Goal: Information Seeking & Learning: Check status

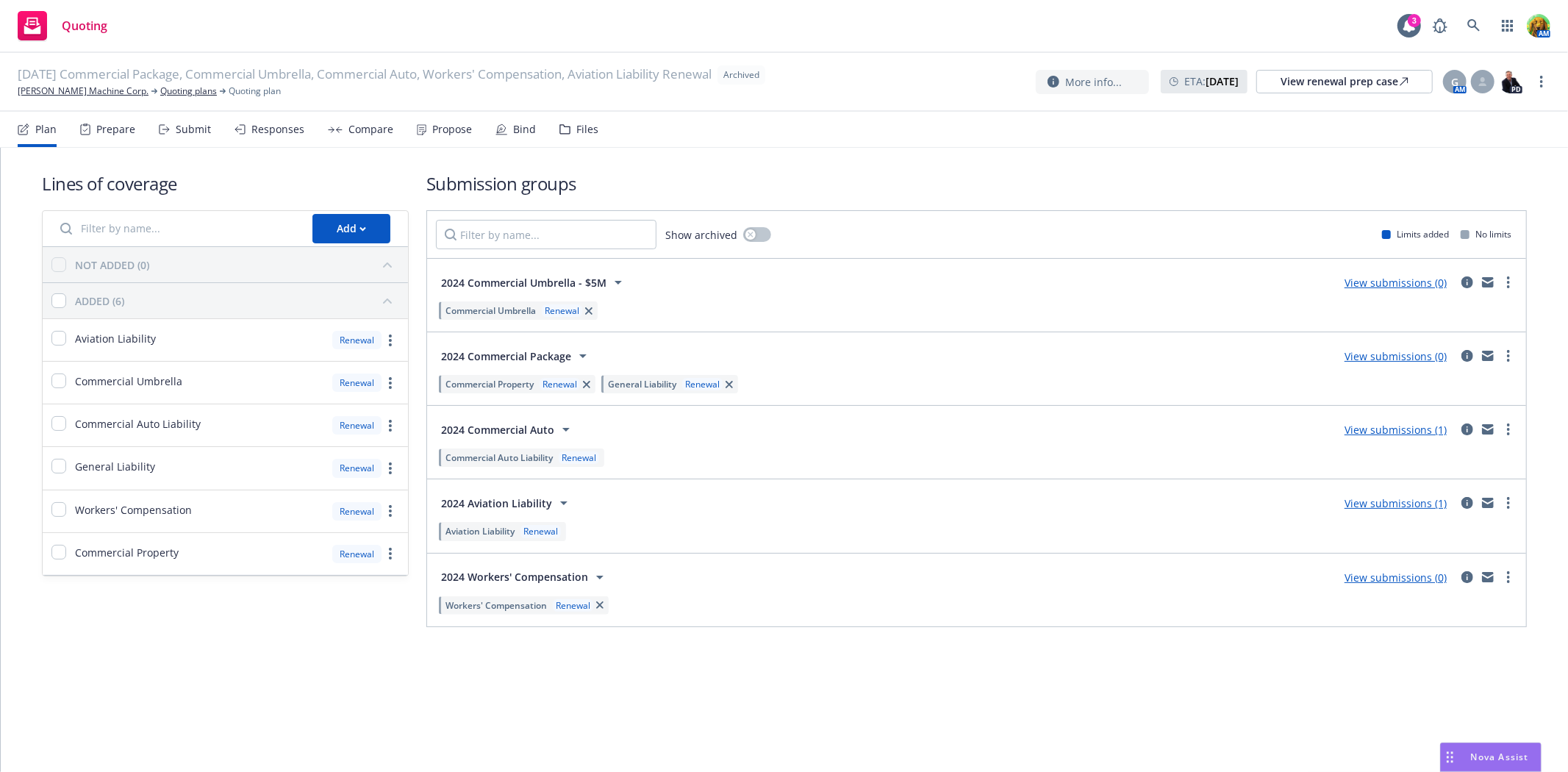
click at [578, 123] on div "Files" at bounding box center [587, 129] width 22 height 11
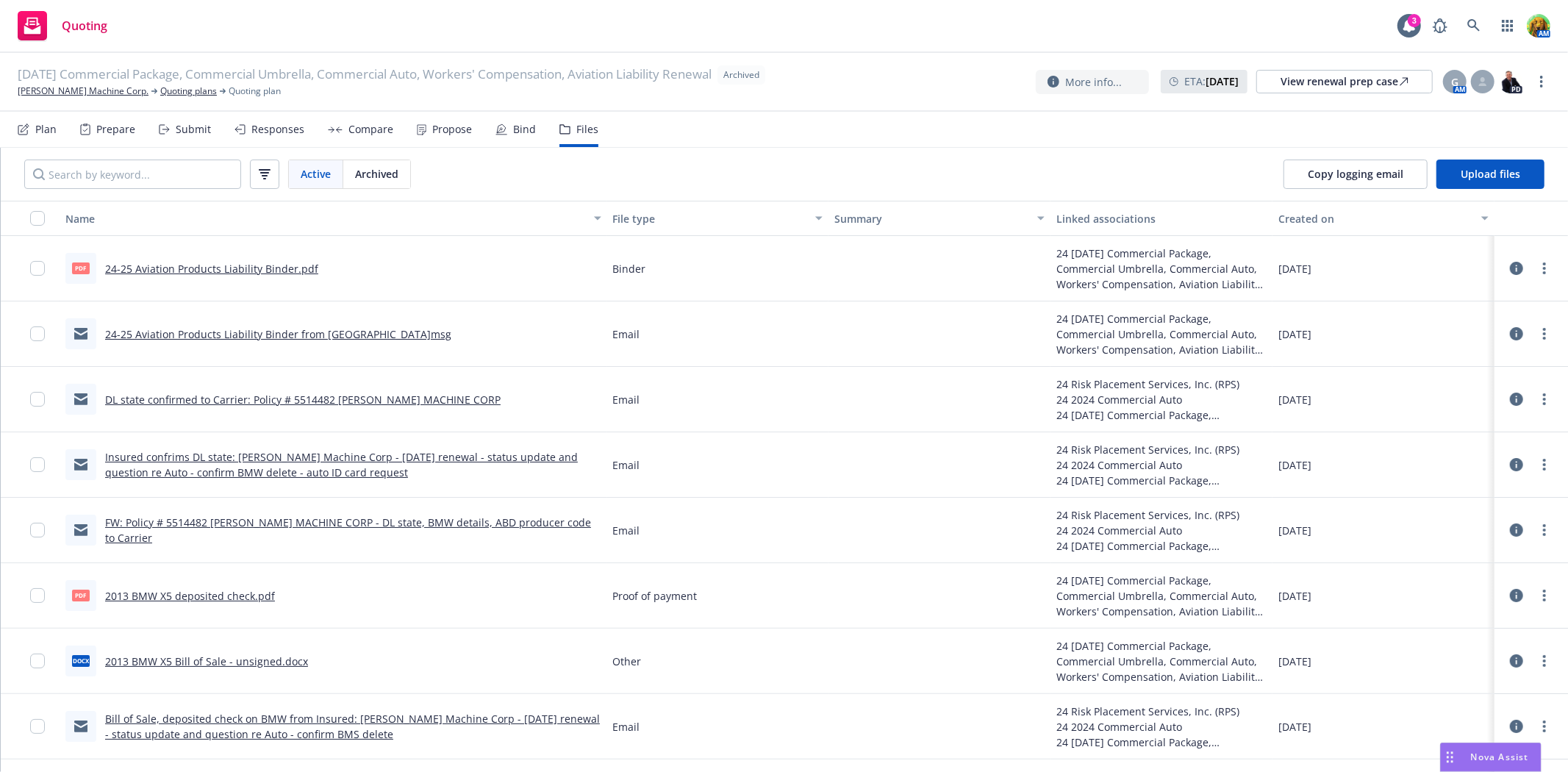
click at [1278, 217] on div "Created on" at bounding box center [1375, 219] width 194 height 16
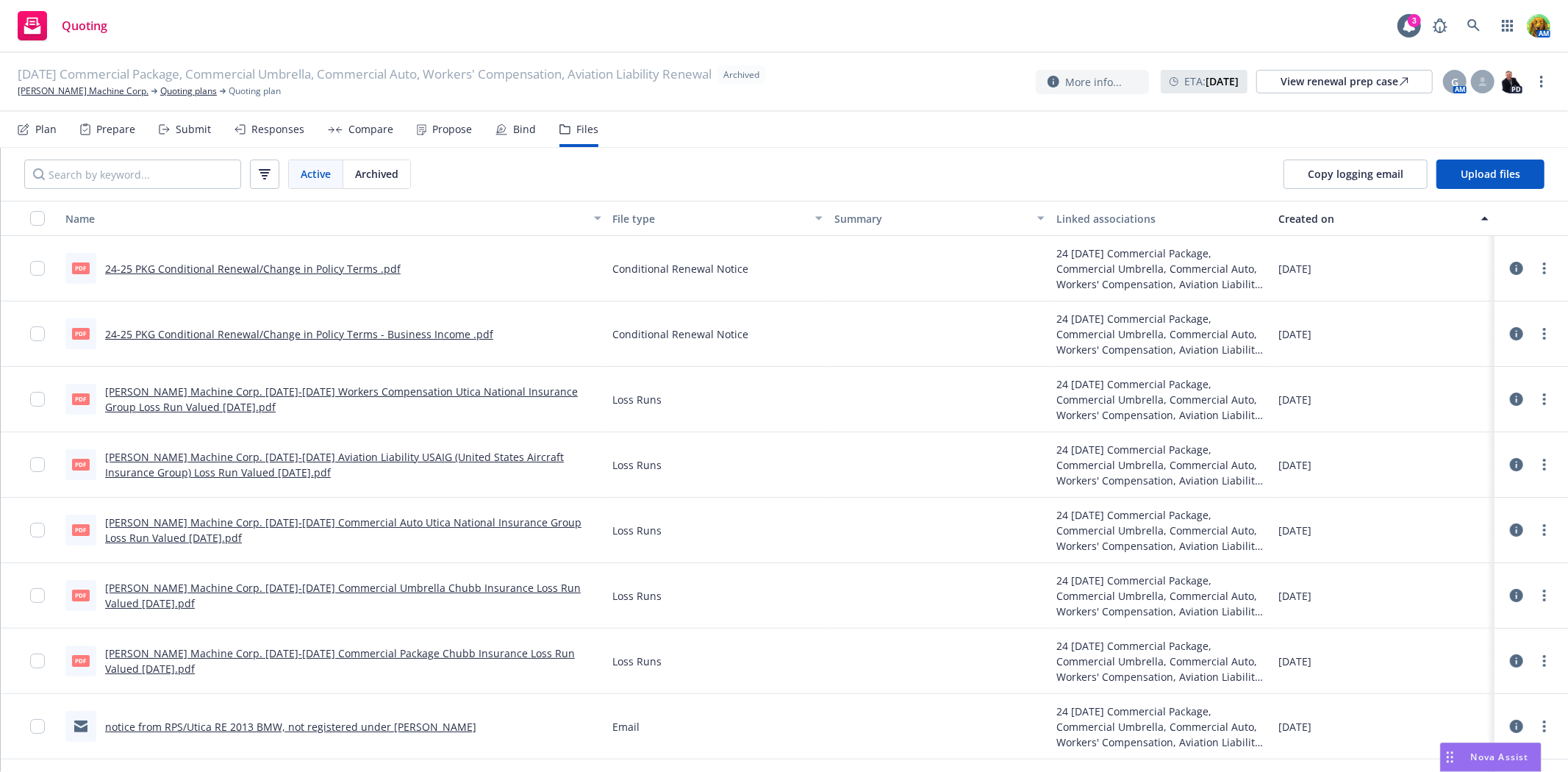
click at [1278, 217] on div "Created on" at bounding box center [1375, 219] width 194 height 16
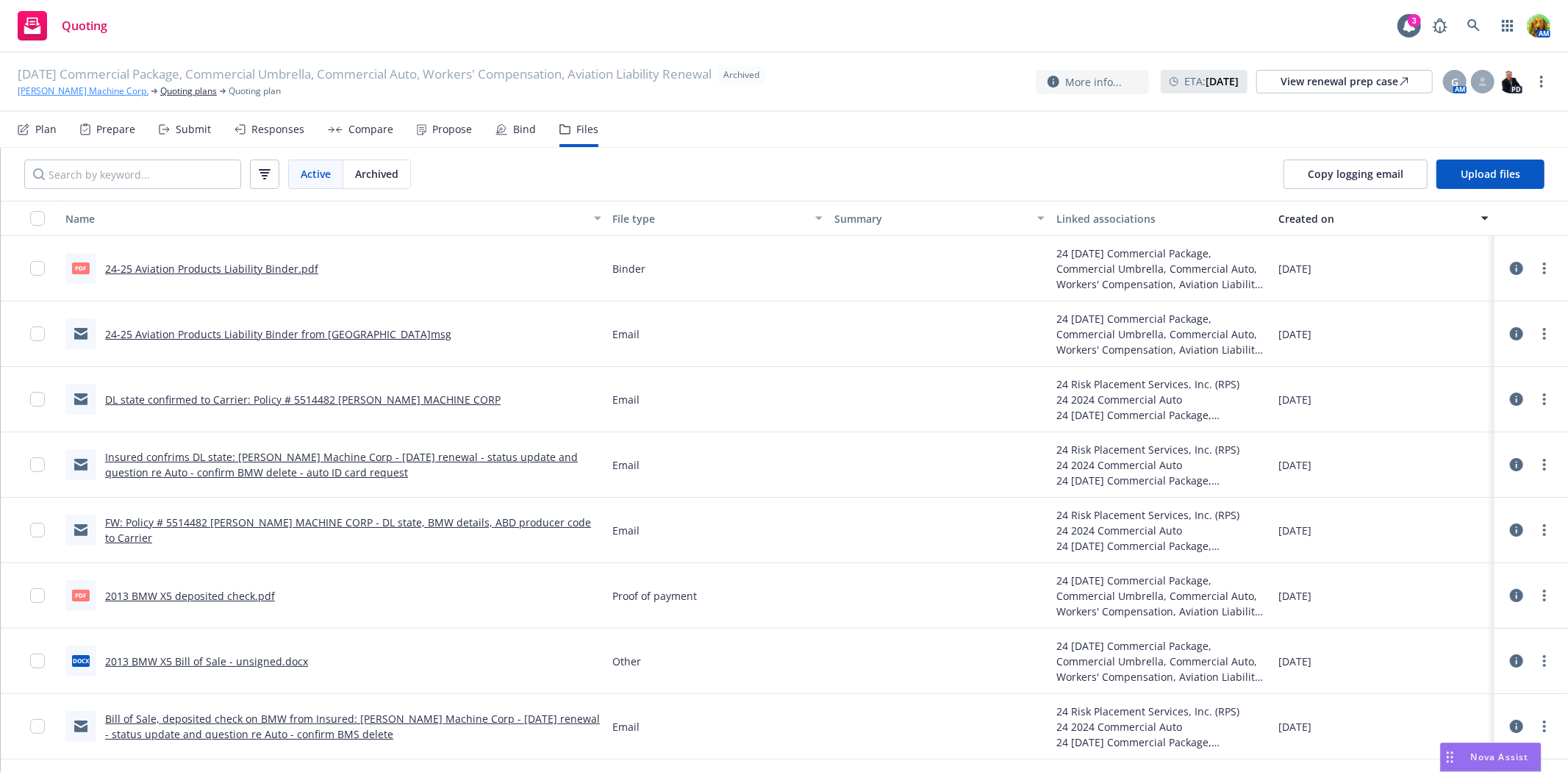
click at [56, 94] on link "[PERSON_NAME] Machine Corp." at bounding box center [83, 91] width 131 height 13
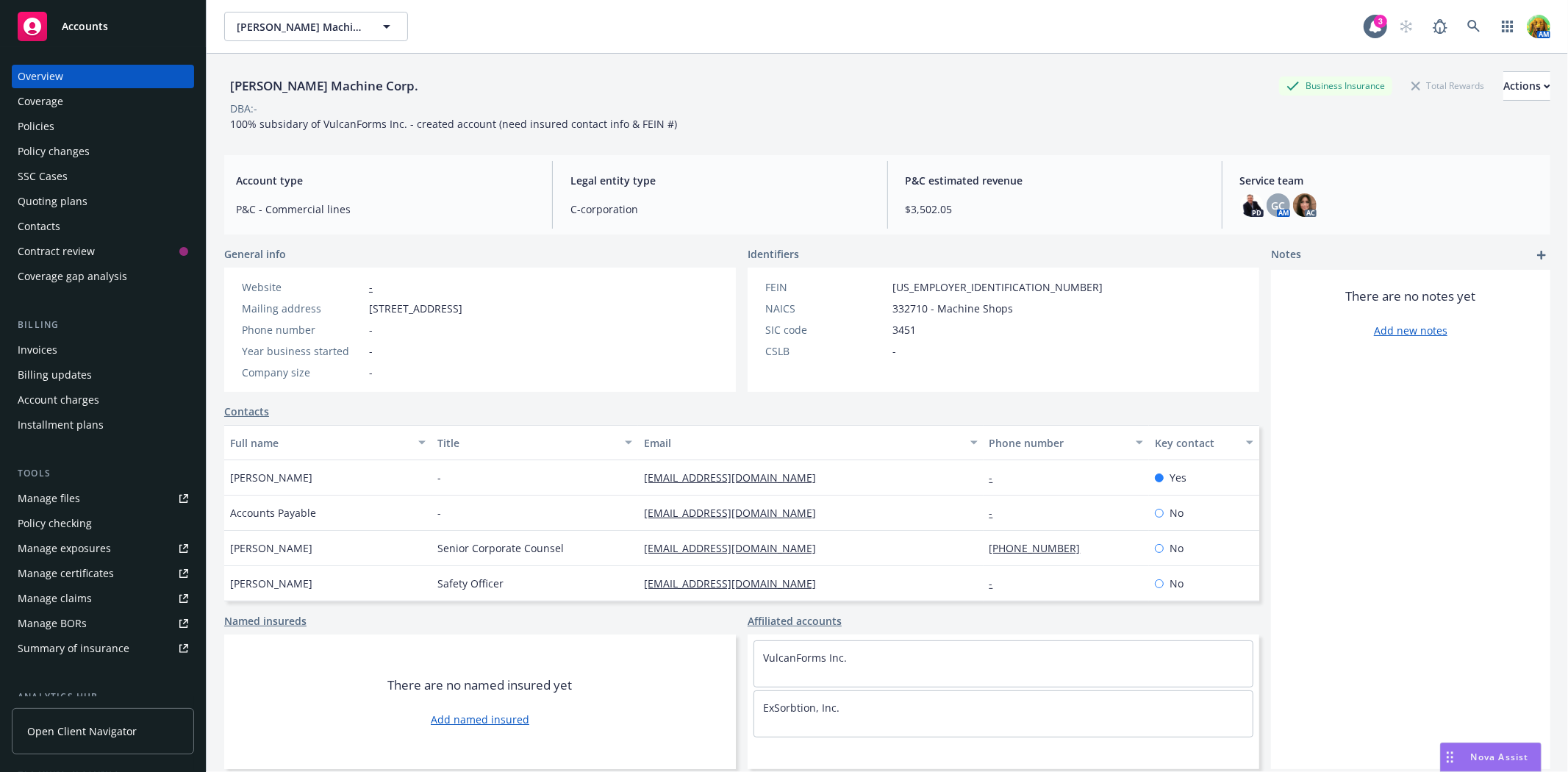
click at [40, 120] on div "Policies" at bounding box center [36, 126] width 37 height 24
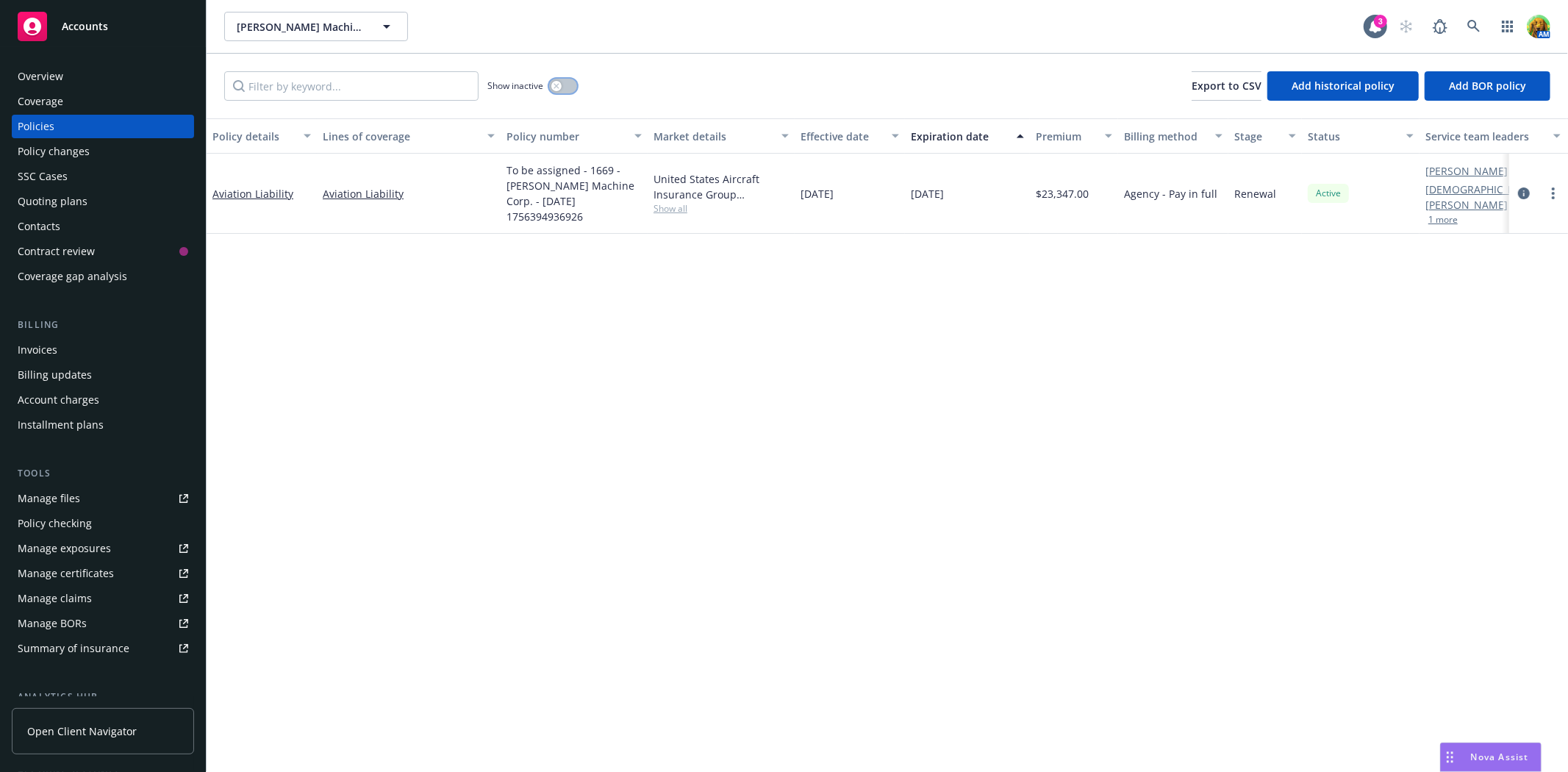
click at [563, 83] on button "button" at bounding box center [563, 85] width 28 height 15
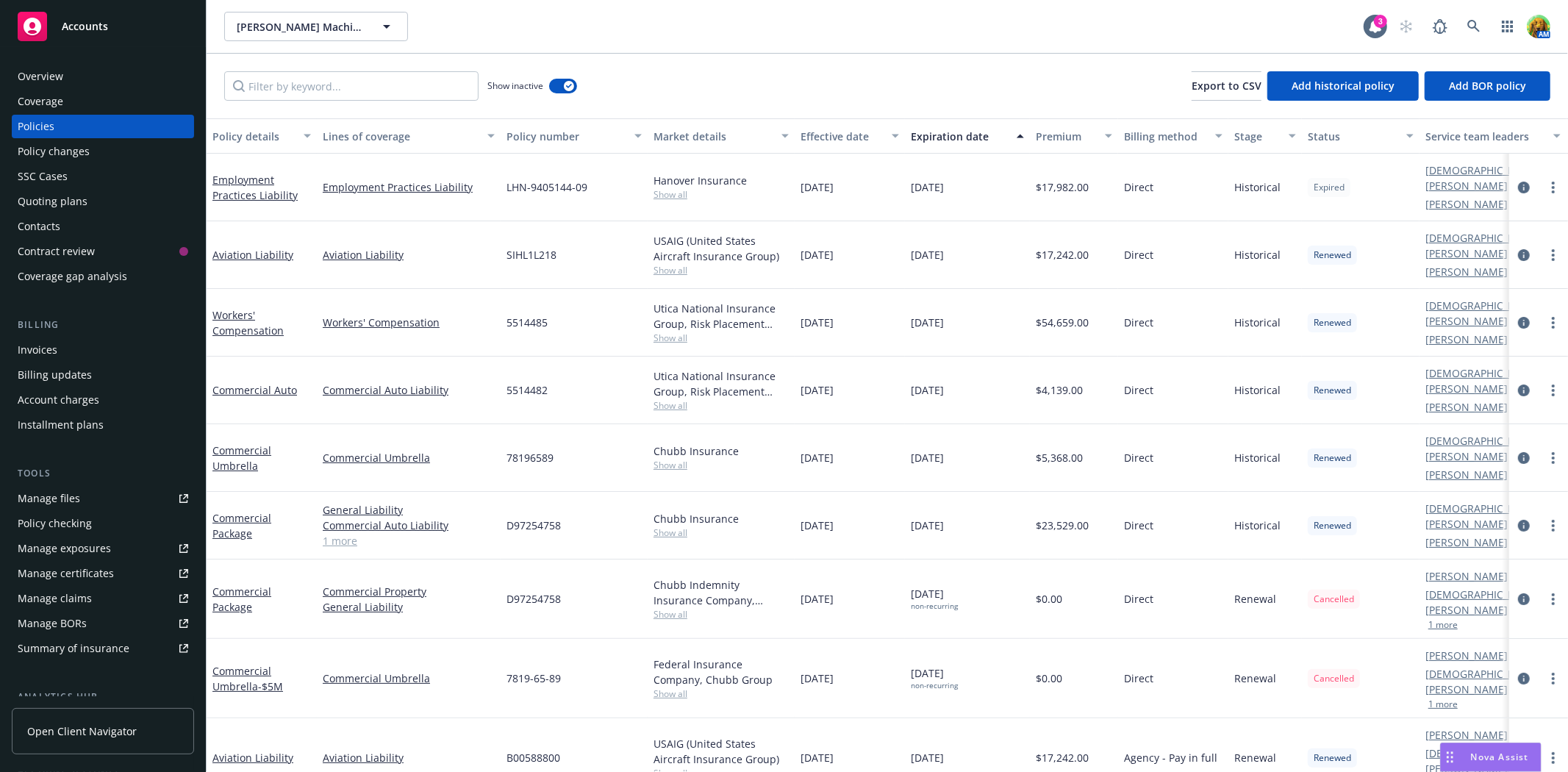
click at [812, 122] on button "Effective date" at bounding box center [850, 136] width 110 height 35
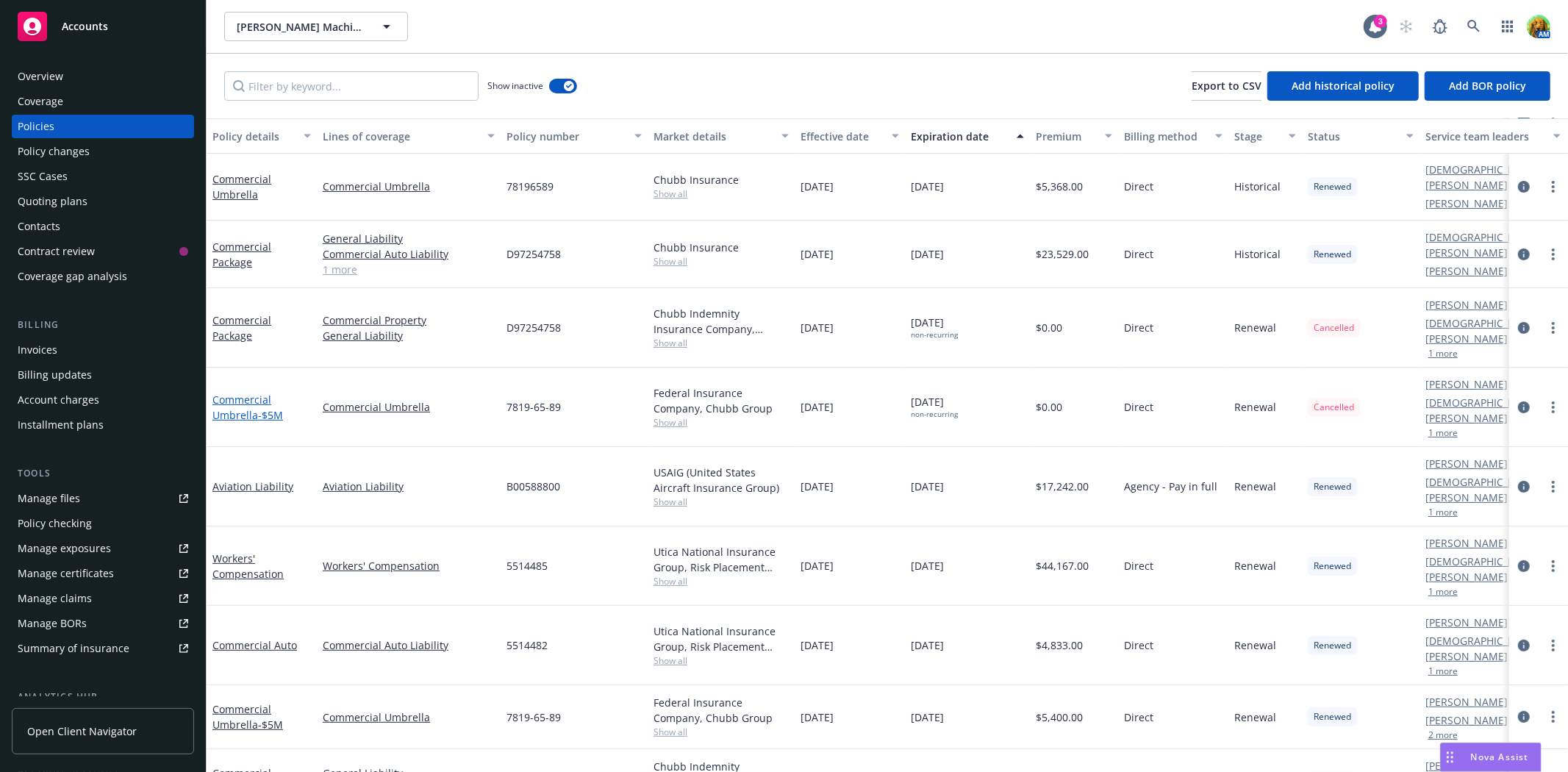
scroll to position [408, 0]
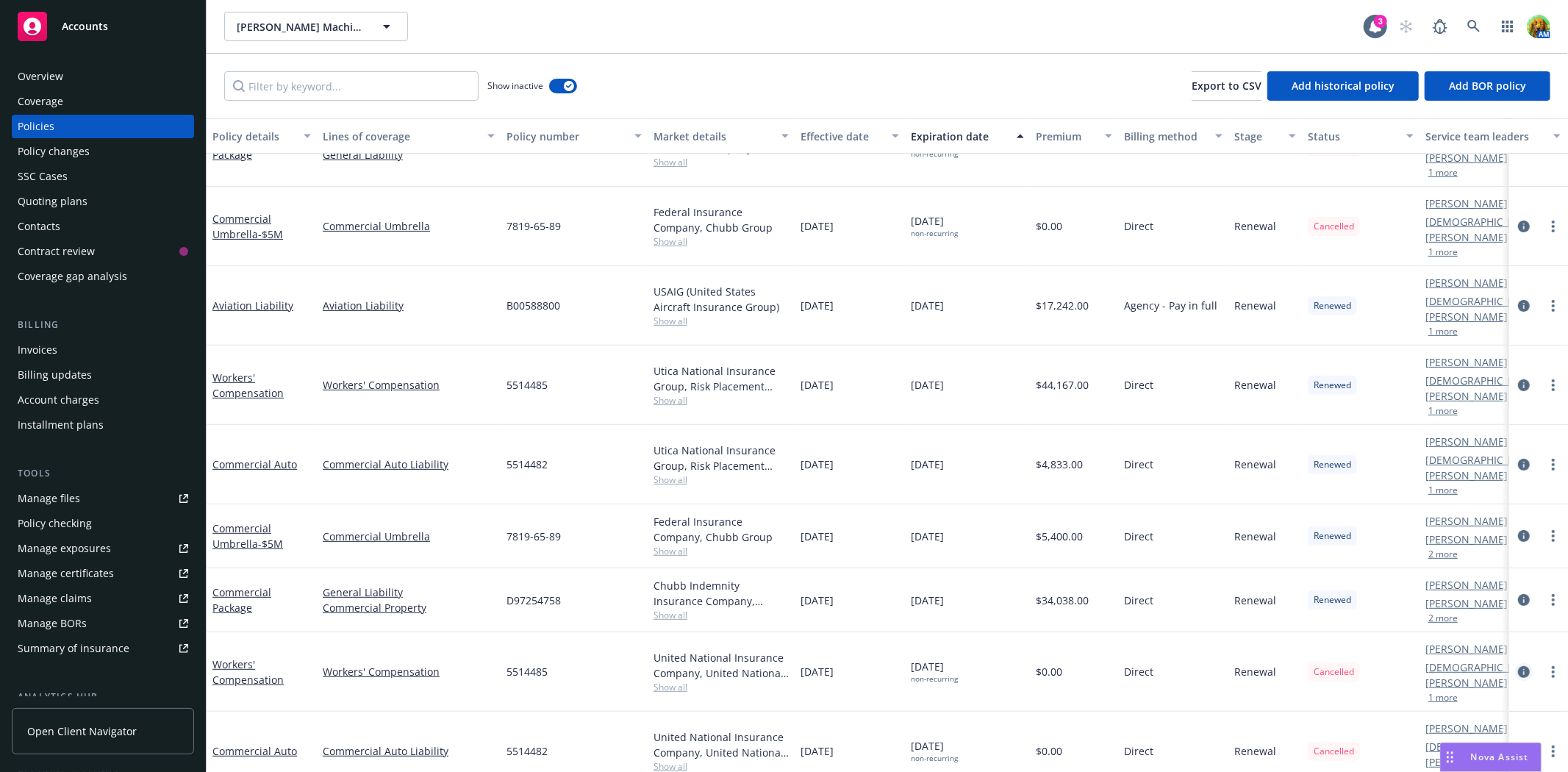
click at [1518, 666] on icon "circleInformation" at bounding box center [1523, 672] width 11 height 11
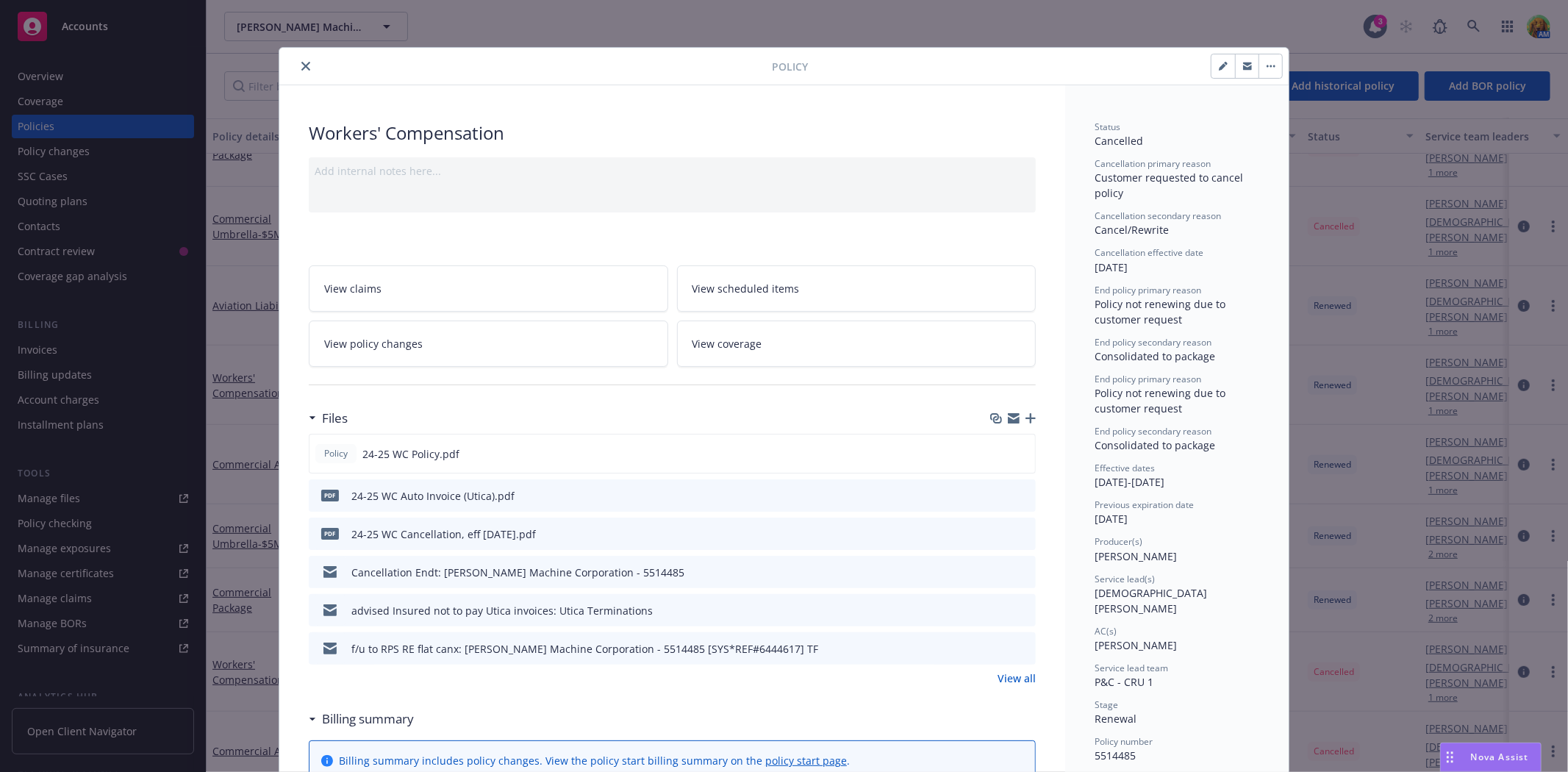
click at [306, 69] on button "close" at bounding box center [306, 66] width 18 height 18
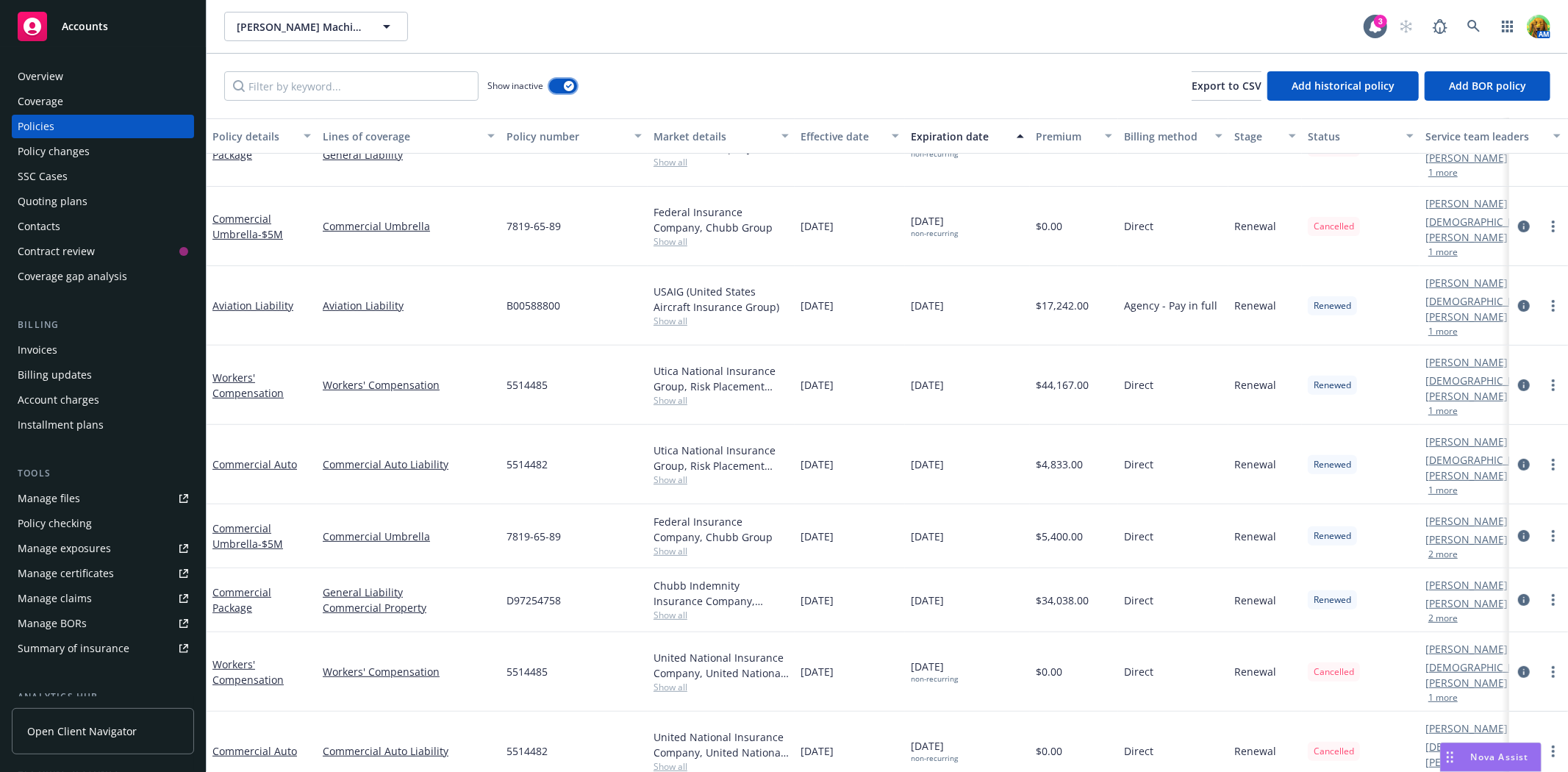
click at [557, 89] on button "button" at bounding box center [563, 85] width 28 height 15
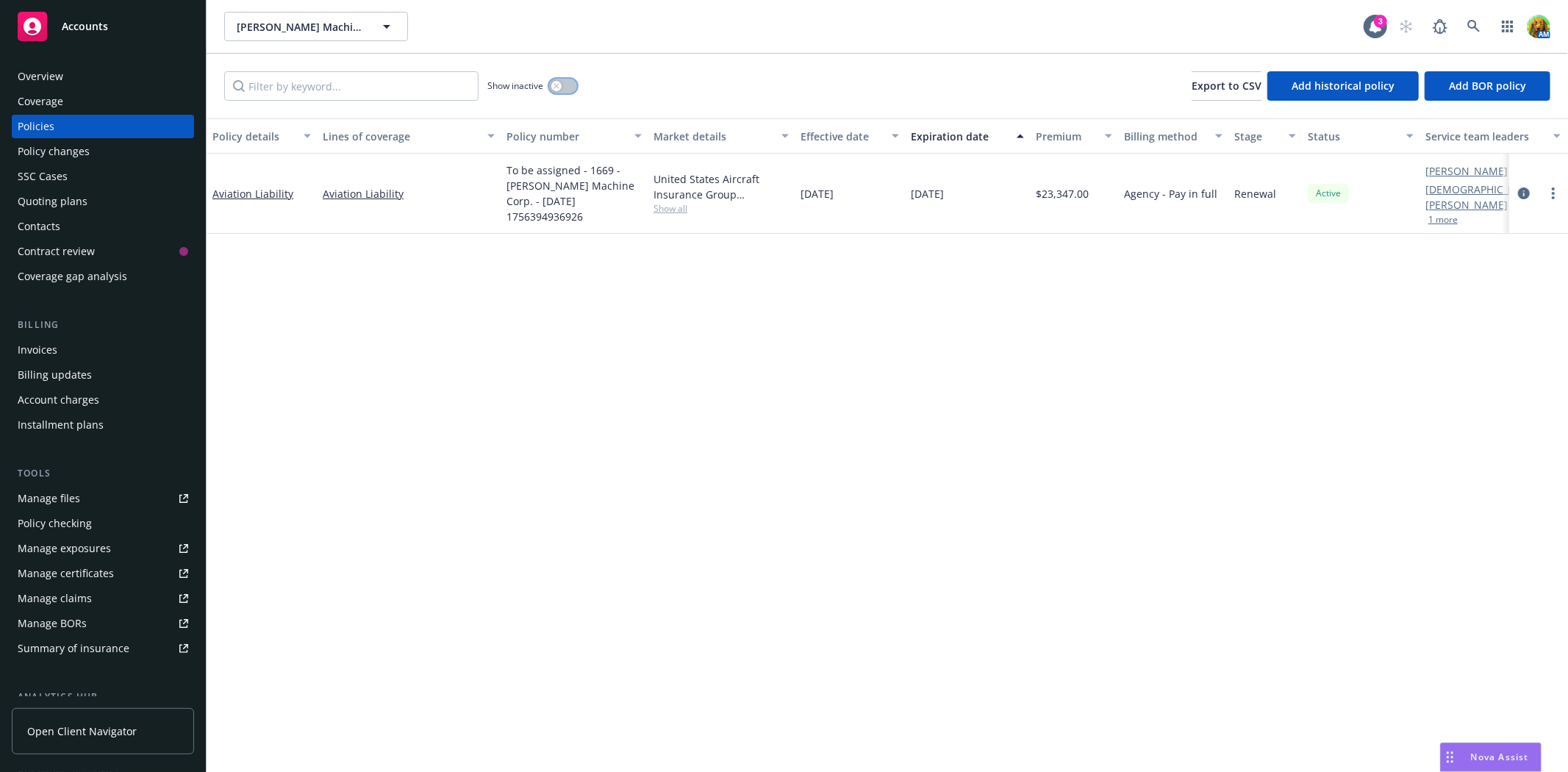
click at [557, 89] on div "button" at bounding box center [556, 86] width 11 height 11
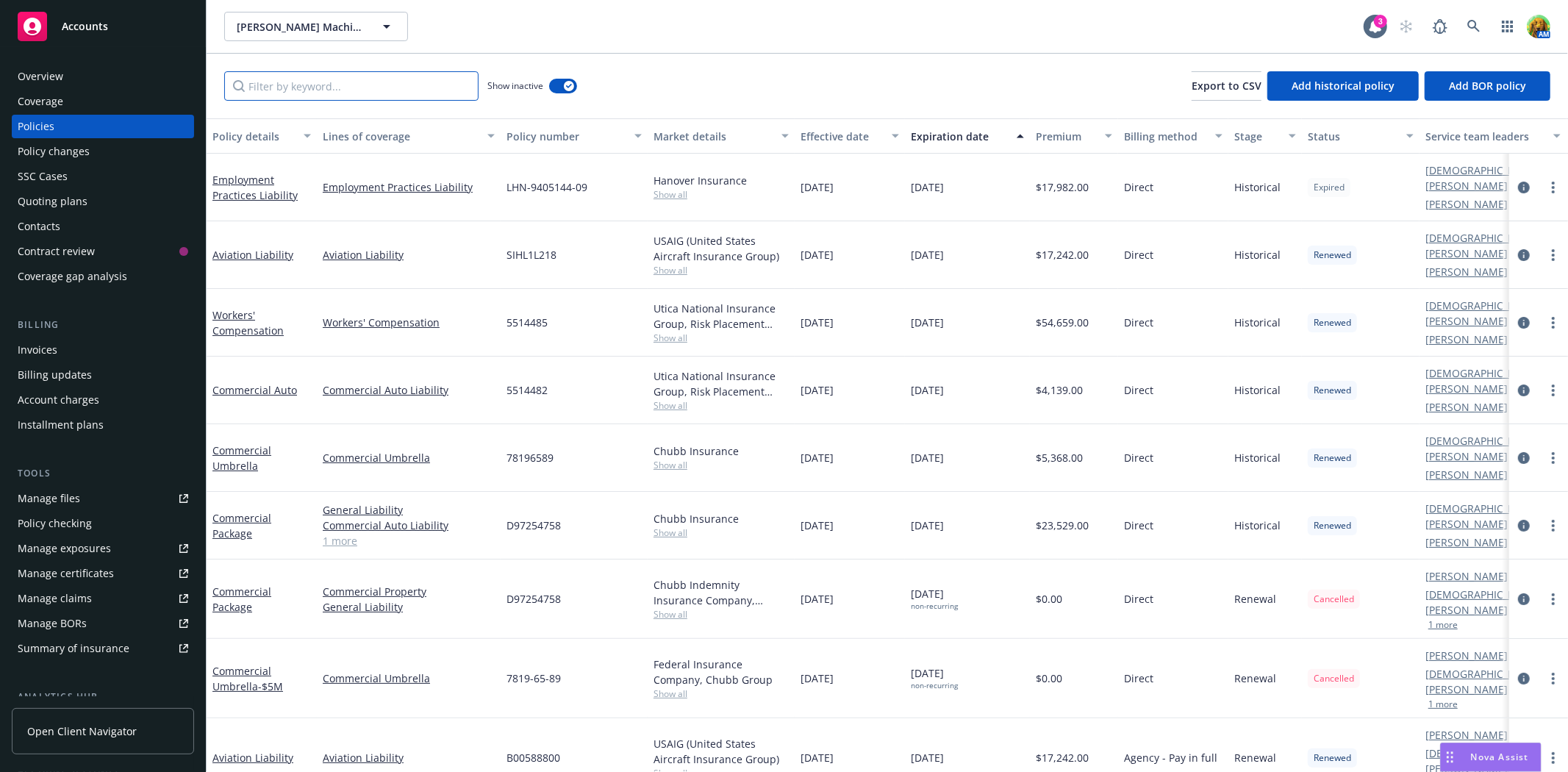
click at [334, 86] on input "Filter by keyword..." at bounding box center [351, 85] width 254 height 29
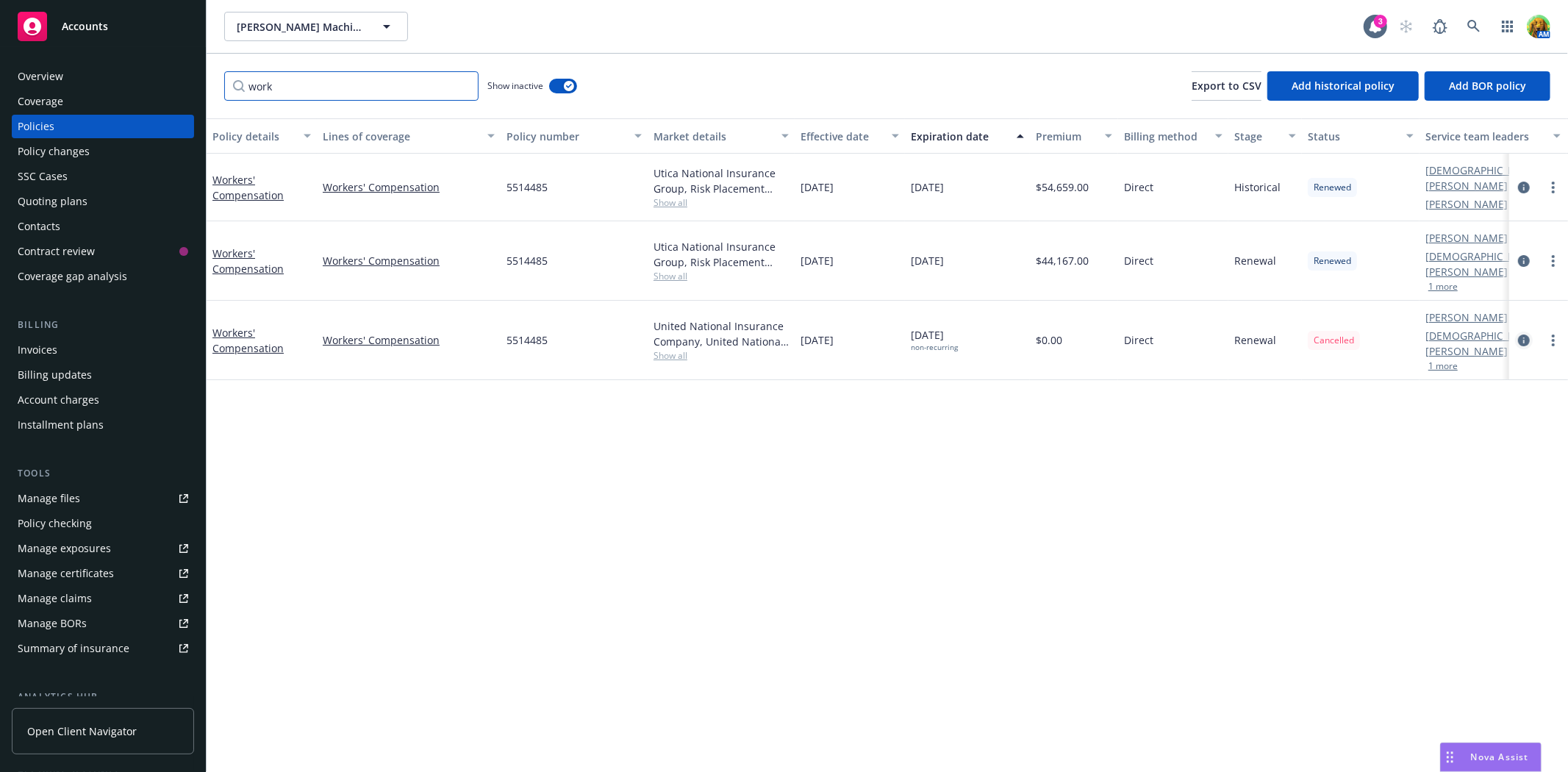
type input "work"
click at [1523, 335] on icon "circleInformation" at bounding box center [1523, 340] width 11 height 11
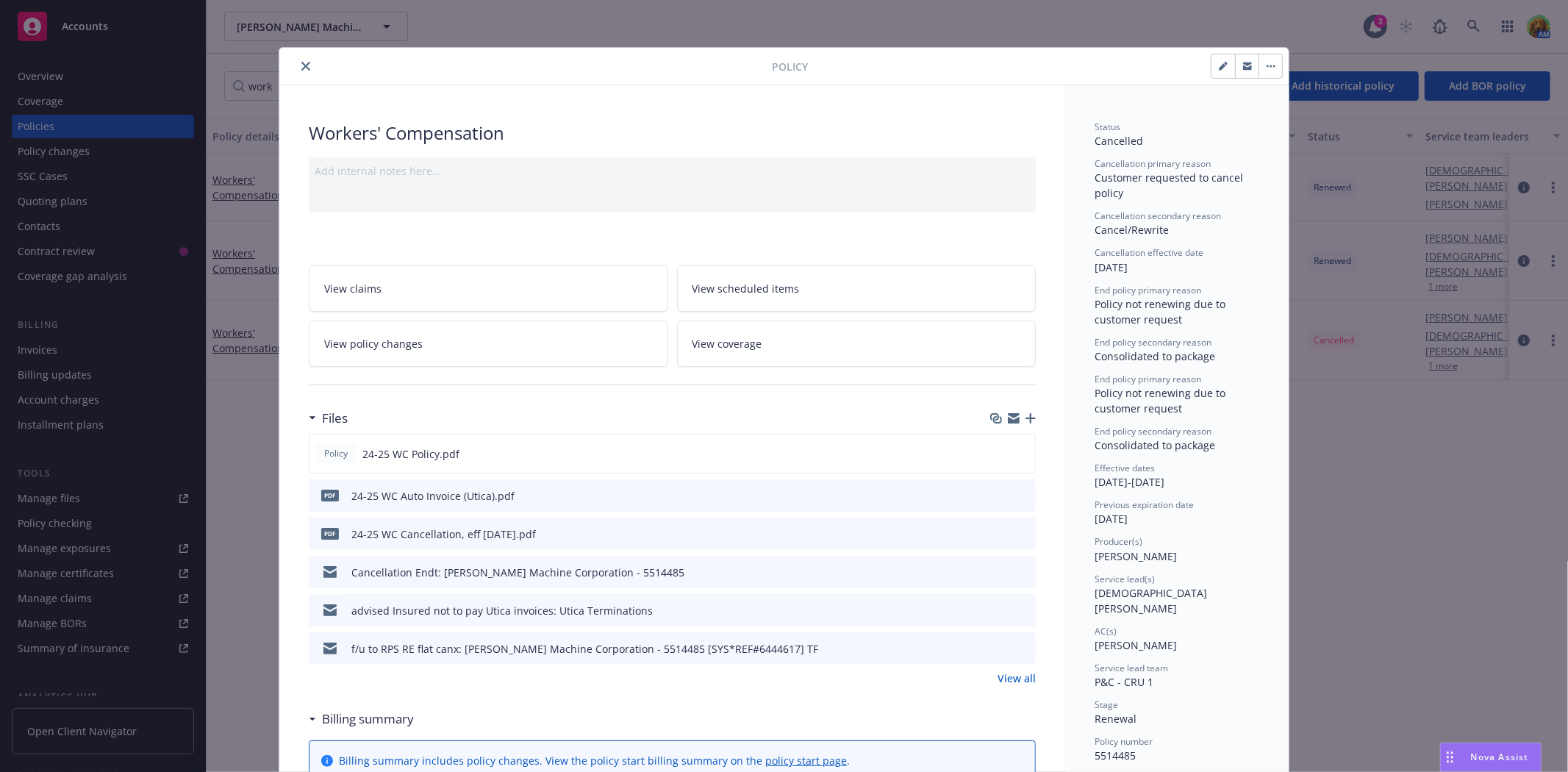
scroll to position [44, 0]
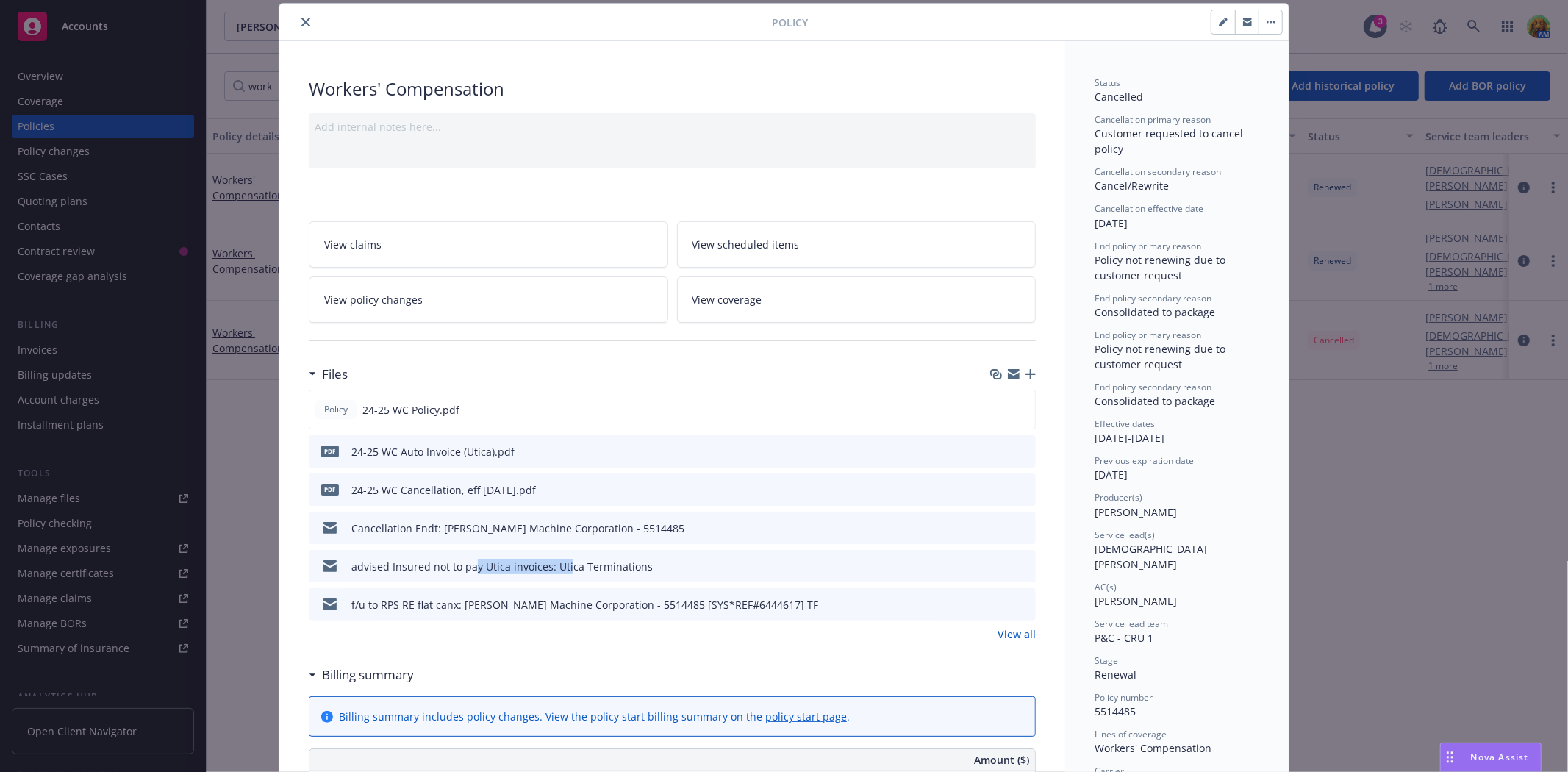
drag, startPoint x: 473, startPoint y: 570, endPoint x: 559, endPoint y: 569, distance: 86.0
click at [559, 569] on div "advised Insured not to pay Utica invoices: Utica Terminations" at bounding box center [502, 567] width 301 height 16
click at [417, 524] on div "Cancellation Endt: Arwood Machine Corporation - 5514485" at bounding box center [518, 528] width 333 height 16
click at [1017, 527] on icon "preview file" at bounding box center [1021, 527] width 13 height 11
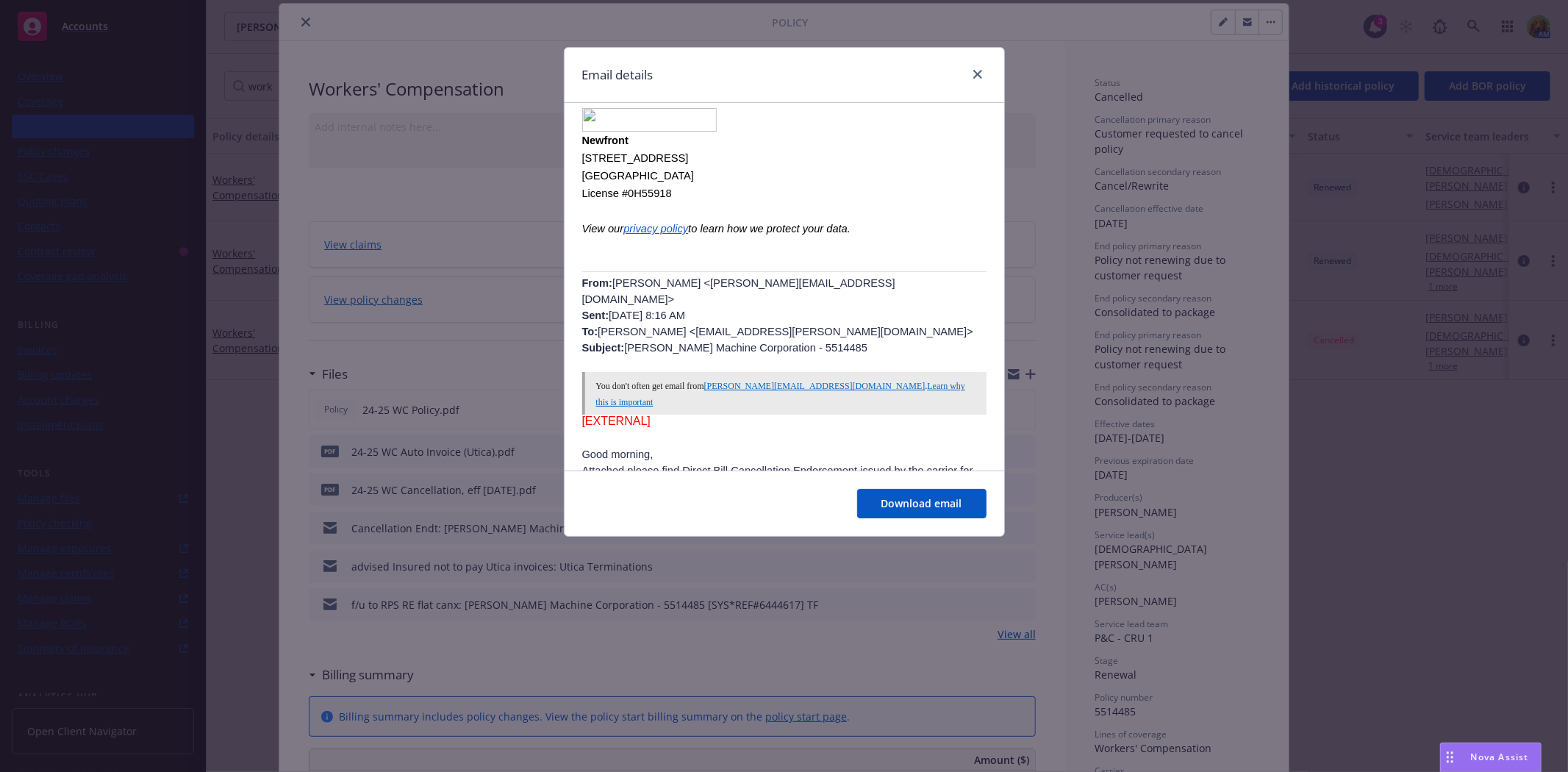
scroll to position [327, 0]
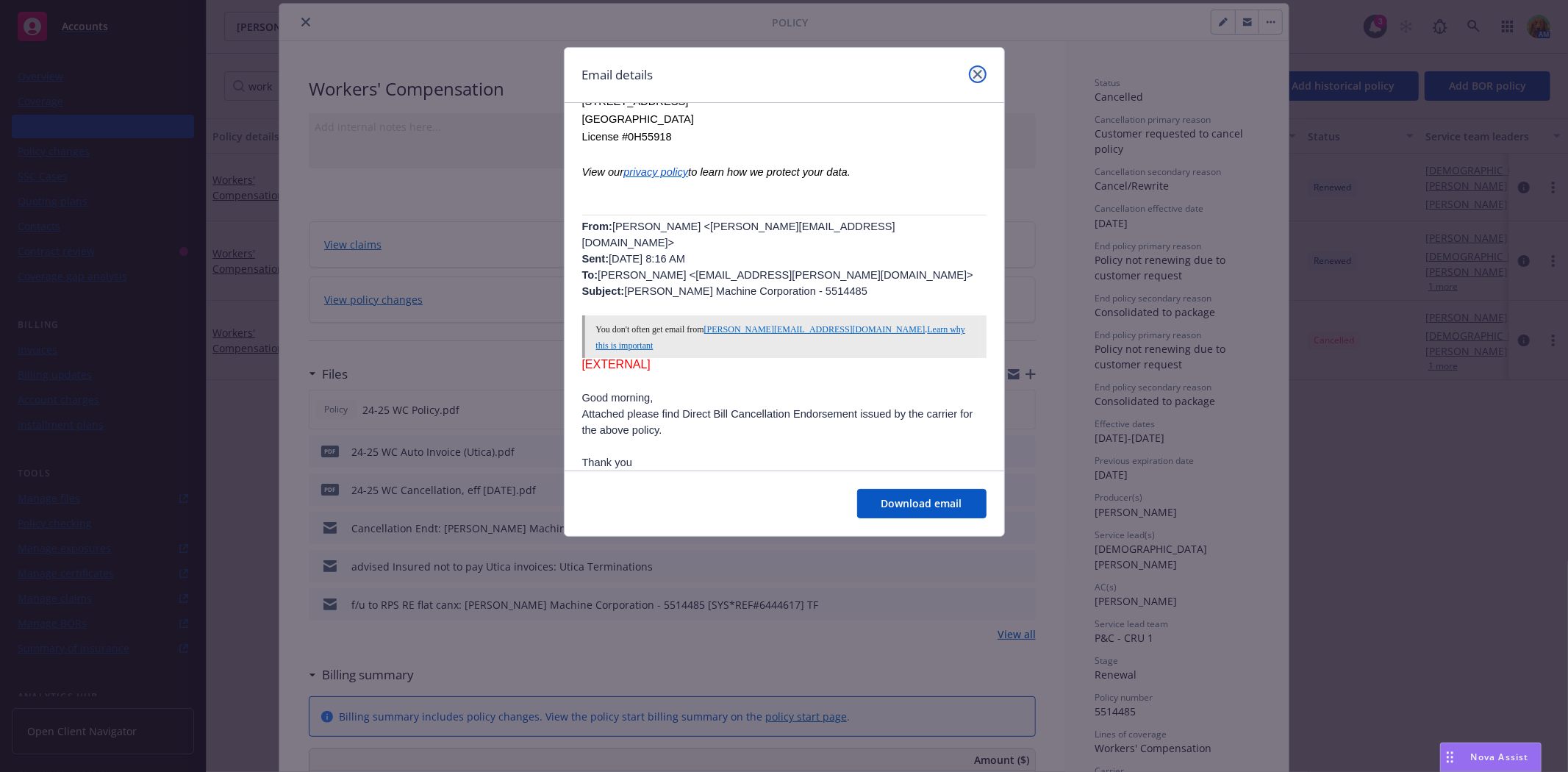
click at [979, 82] on link "close" at bounding box center [978, 74] width 18 height 18
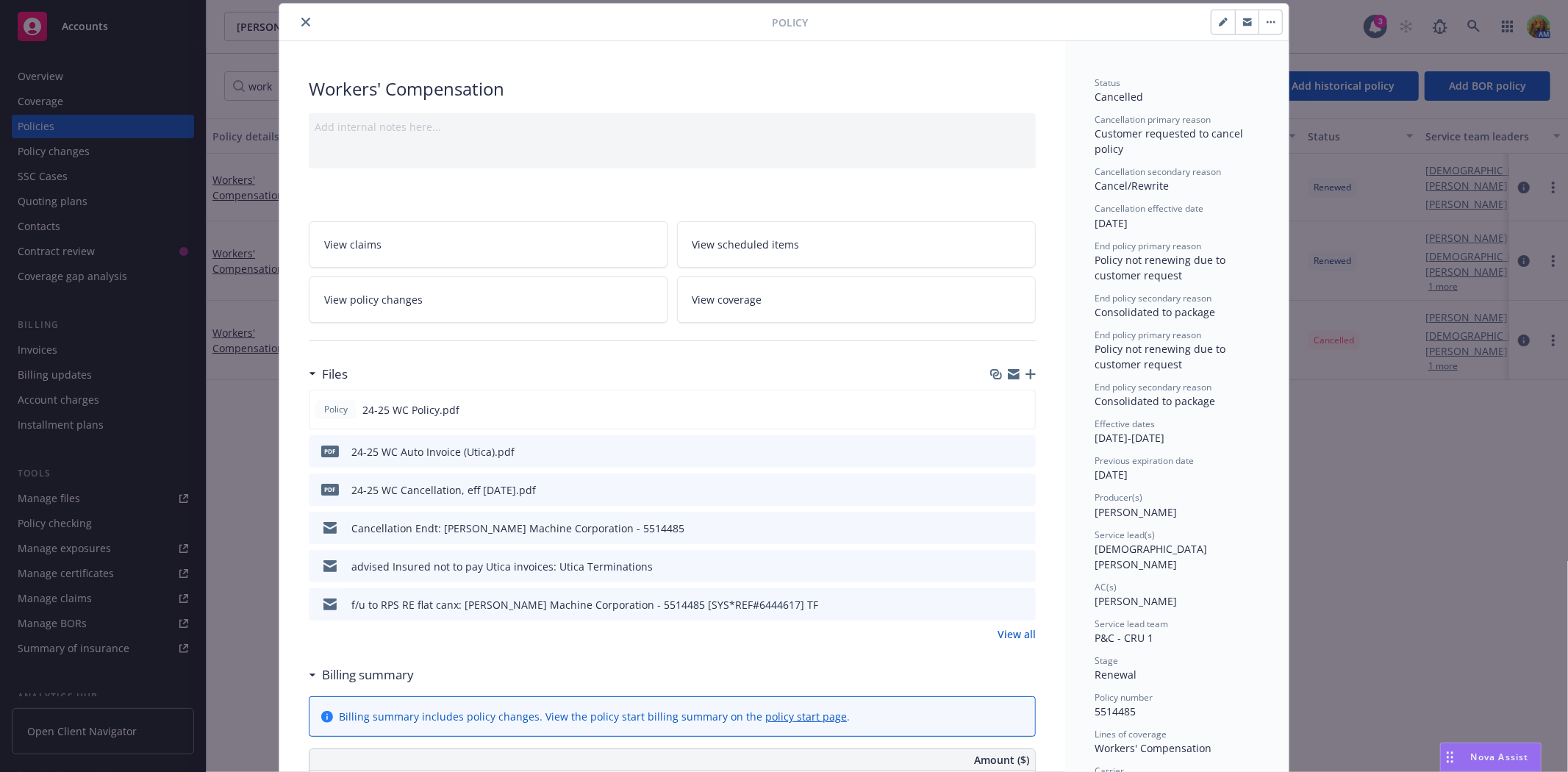
scroll to position [0, 0]
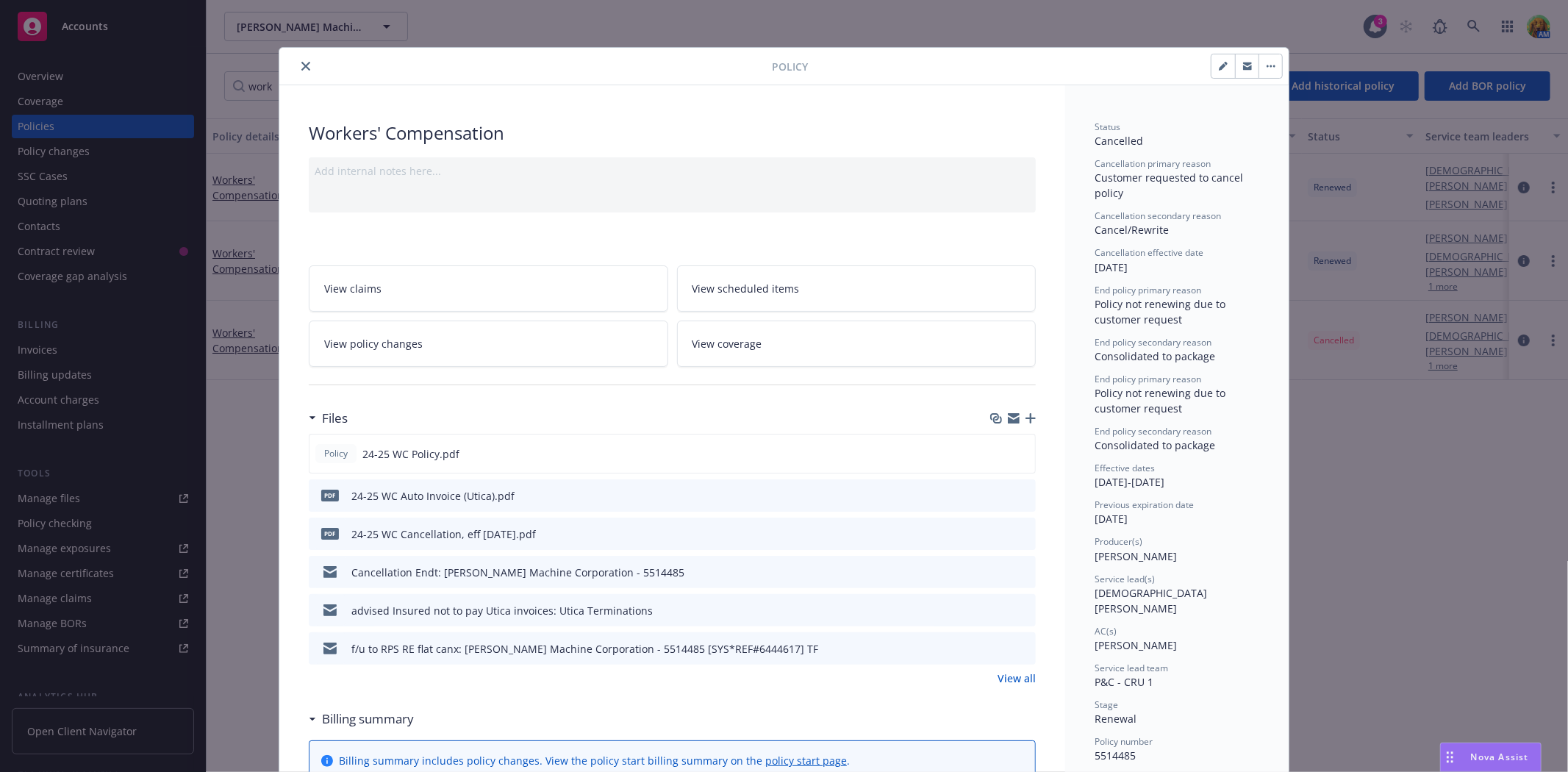
click at [304, 69] on icon "close" at bounding box center [306, 66] width 9 height 9
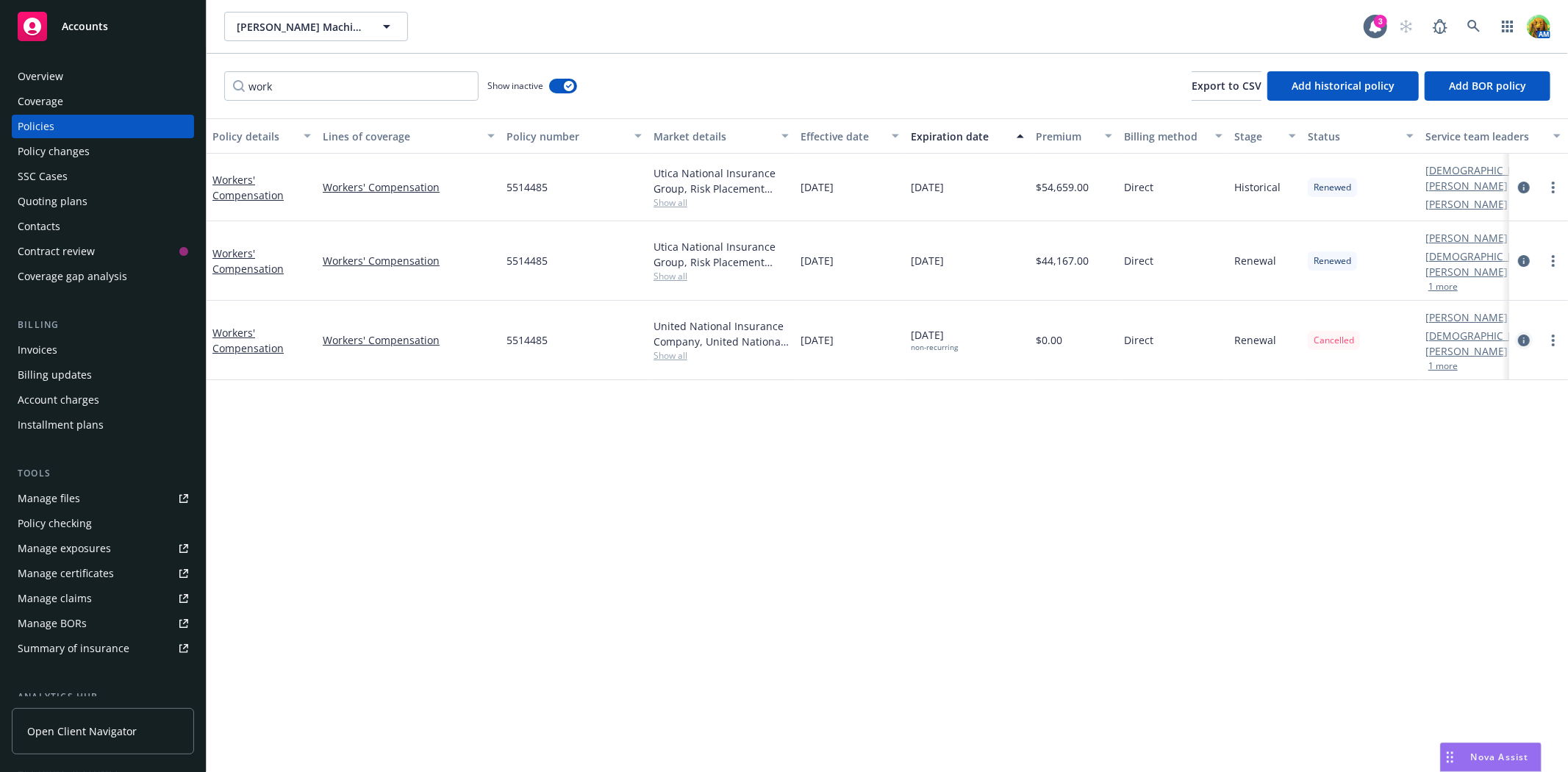
click at [1526, 335] on icon "circleInformation" at bounding box center [1523, 340] width 11 height 11
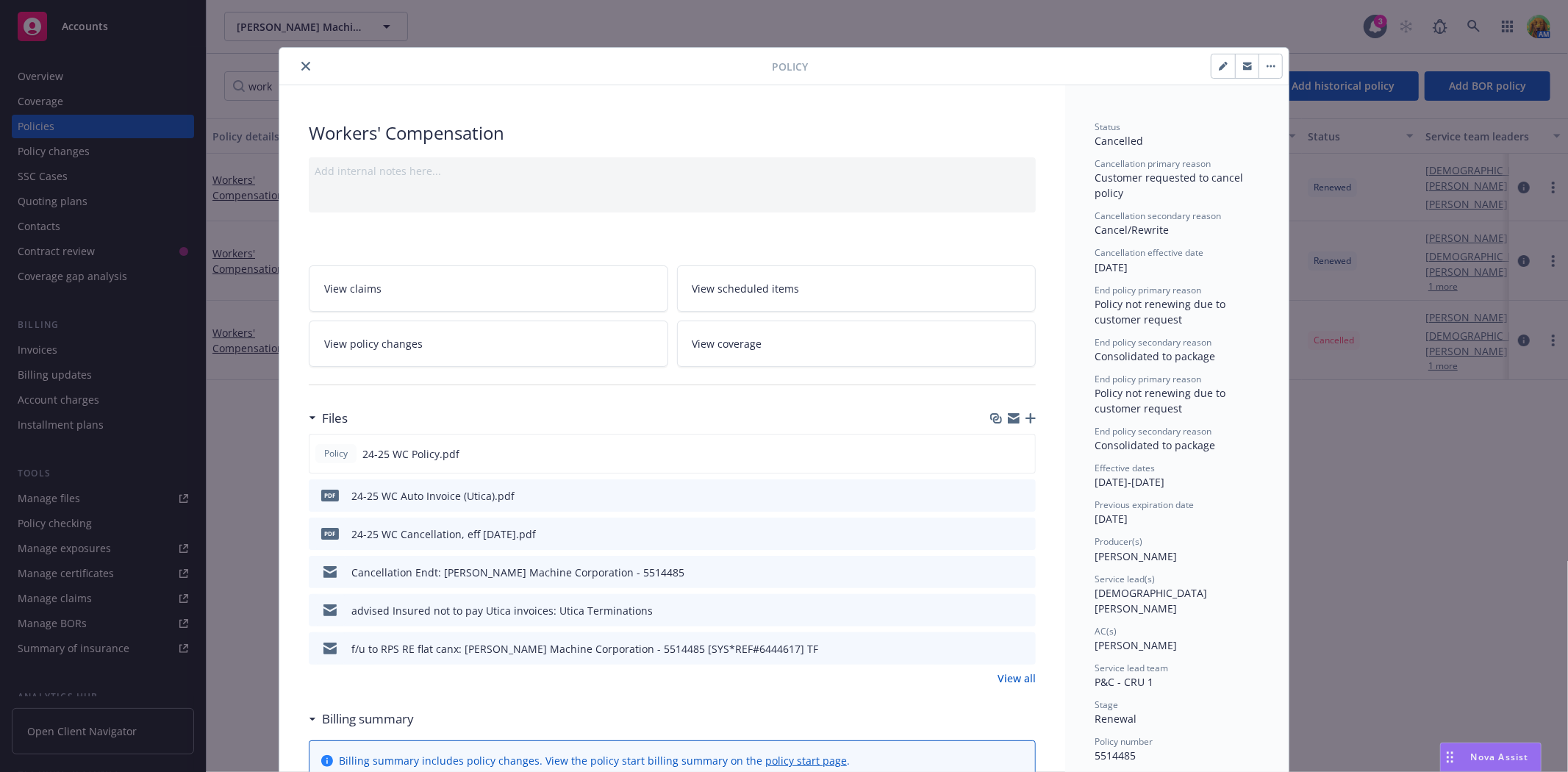
click at [299, 70] on button "close" at bounding box center [306, 66] width 18 height 18
